Goal: Transaction & Acquisition: Purchase product/service

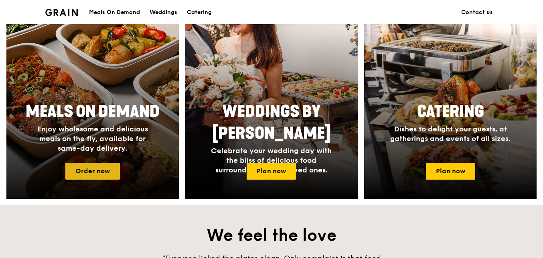
scroll to position [341, 0]
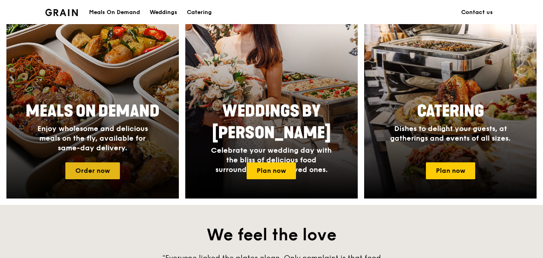
click at [77, 170] on link "Order now" at bounding box center [92, 170] width 55 height 17
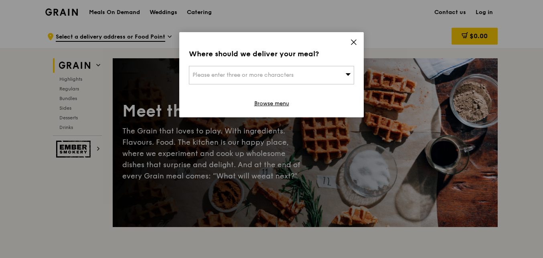
click at [351, 78] on div "Please enter three or more characters" at bounding box center [271, 75] width 165 height 18
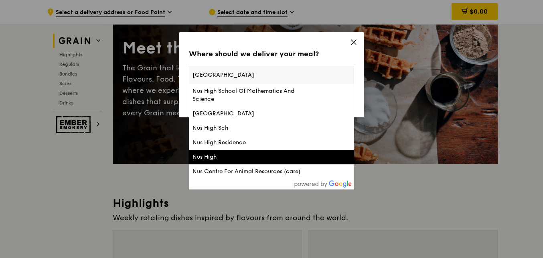
scroll to position [62, 0]
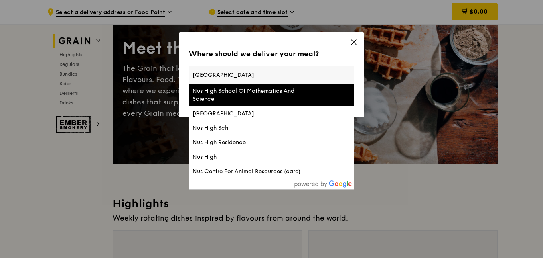
click at [319, 73] on input "[GEOGRAPHIC_DATA]" at bounding box center [271, 75] width 164 height 18
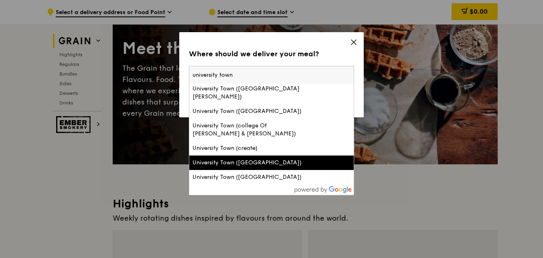
scroll to position [0, 0]
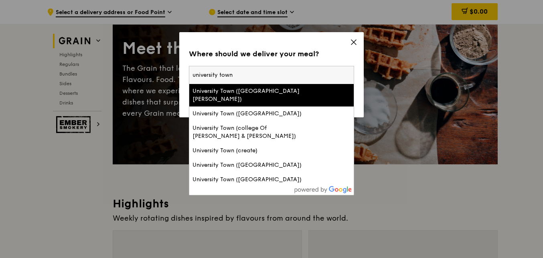
type input "university town"
click at [313, 89] on div "University Town ([GEOGRAPHIC_DATA][PERSON_NAME])" at bounding box center [272, 95] width 158 height 16
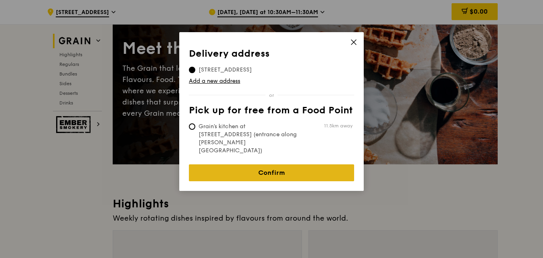
click at [304, 164] on link "Confirm" at bounding box center [271, 172] width 165 height 17
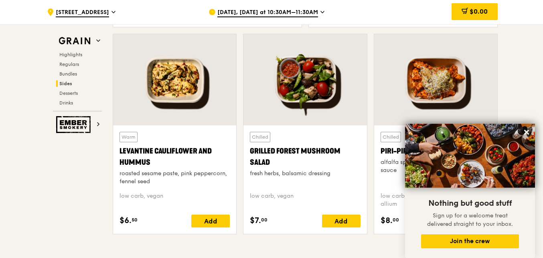
scroll to position [2038, 0]
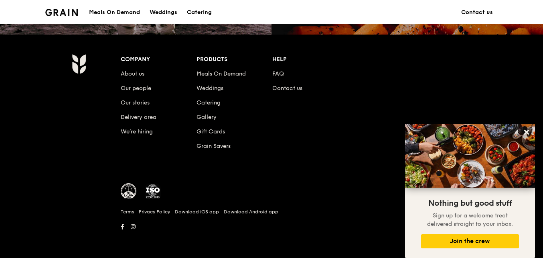
scroll to position [341, 0]
